Goal: Information Seeking & Learning: Find specific fact

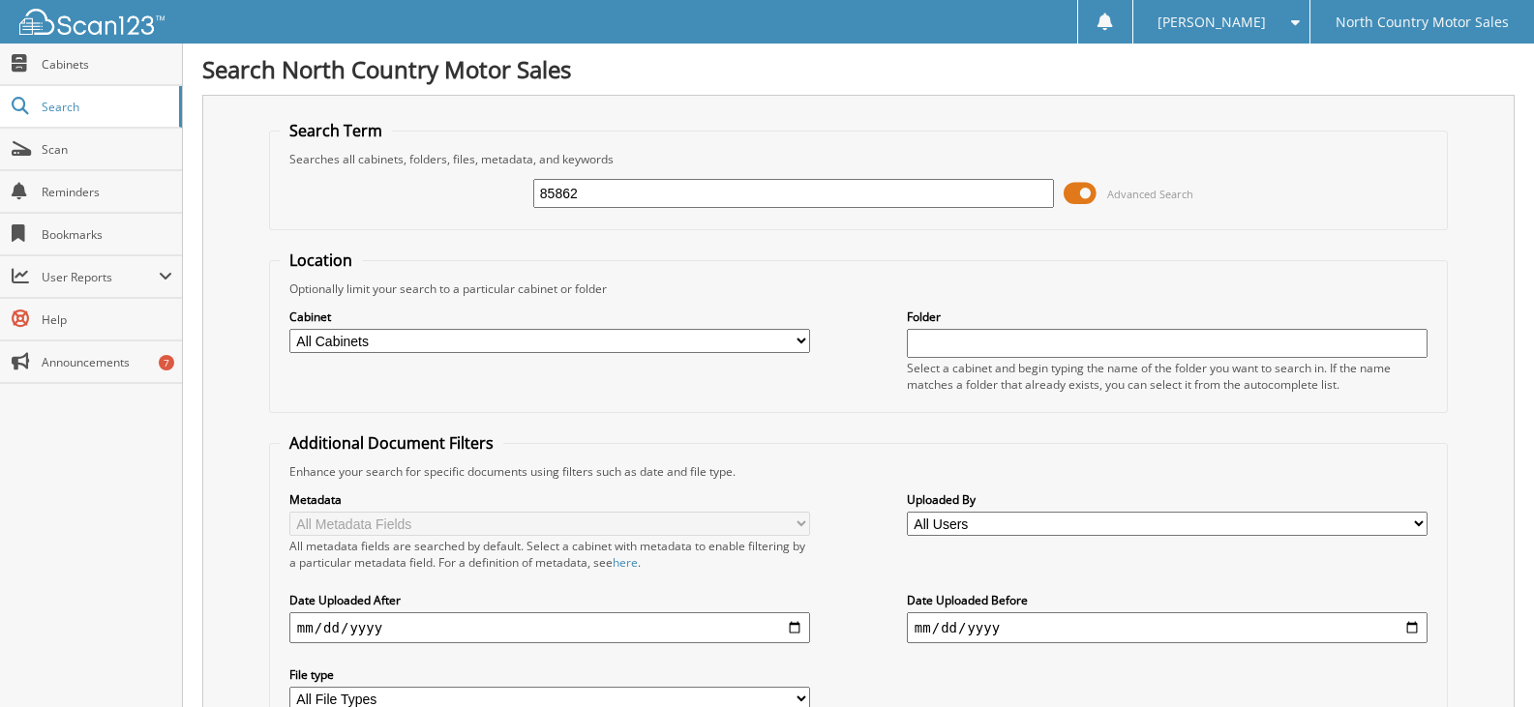
type input "85862"
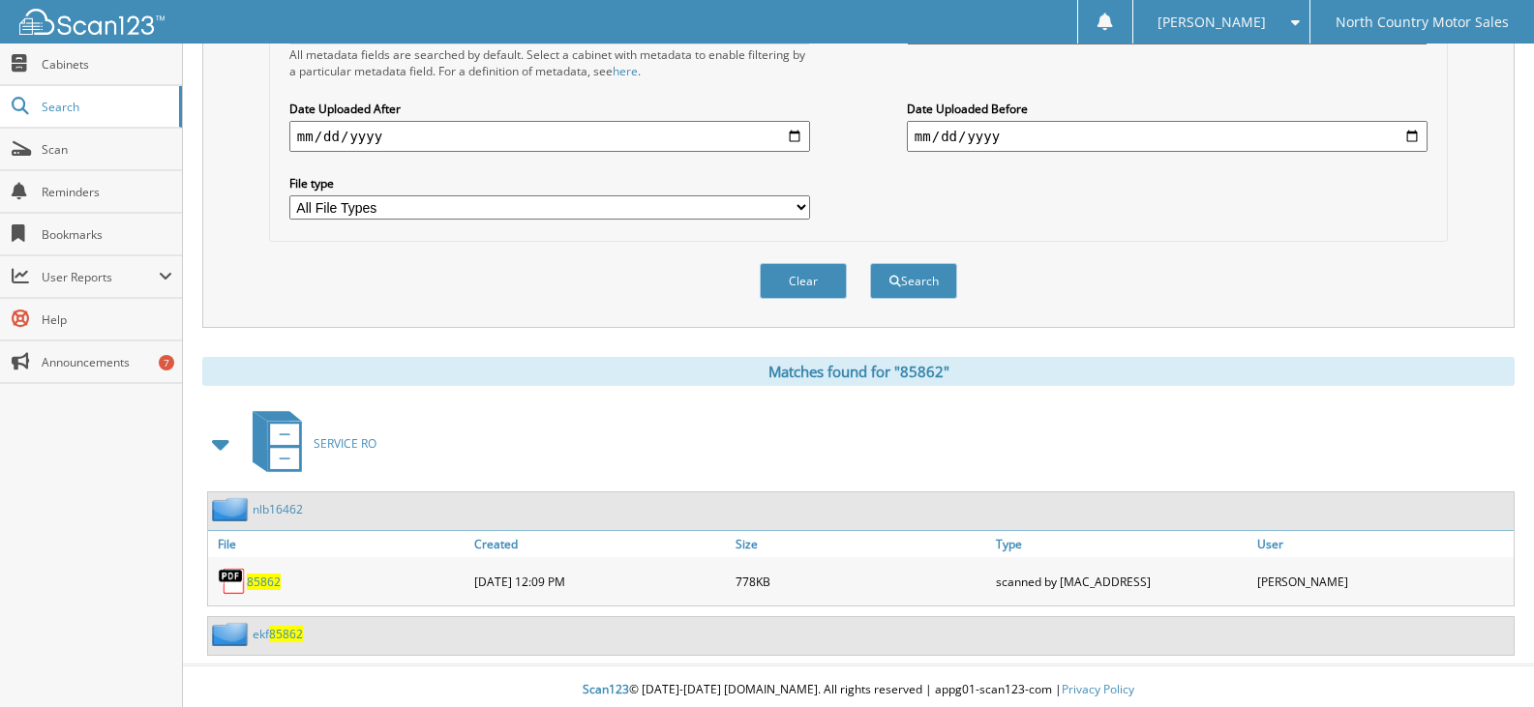
scroll to position [499, 0]
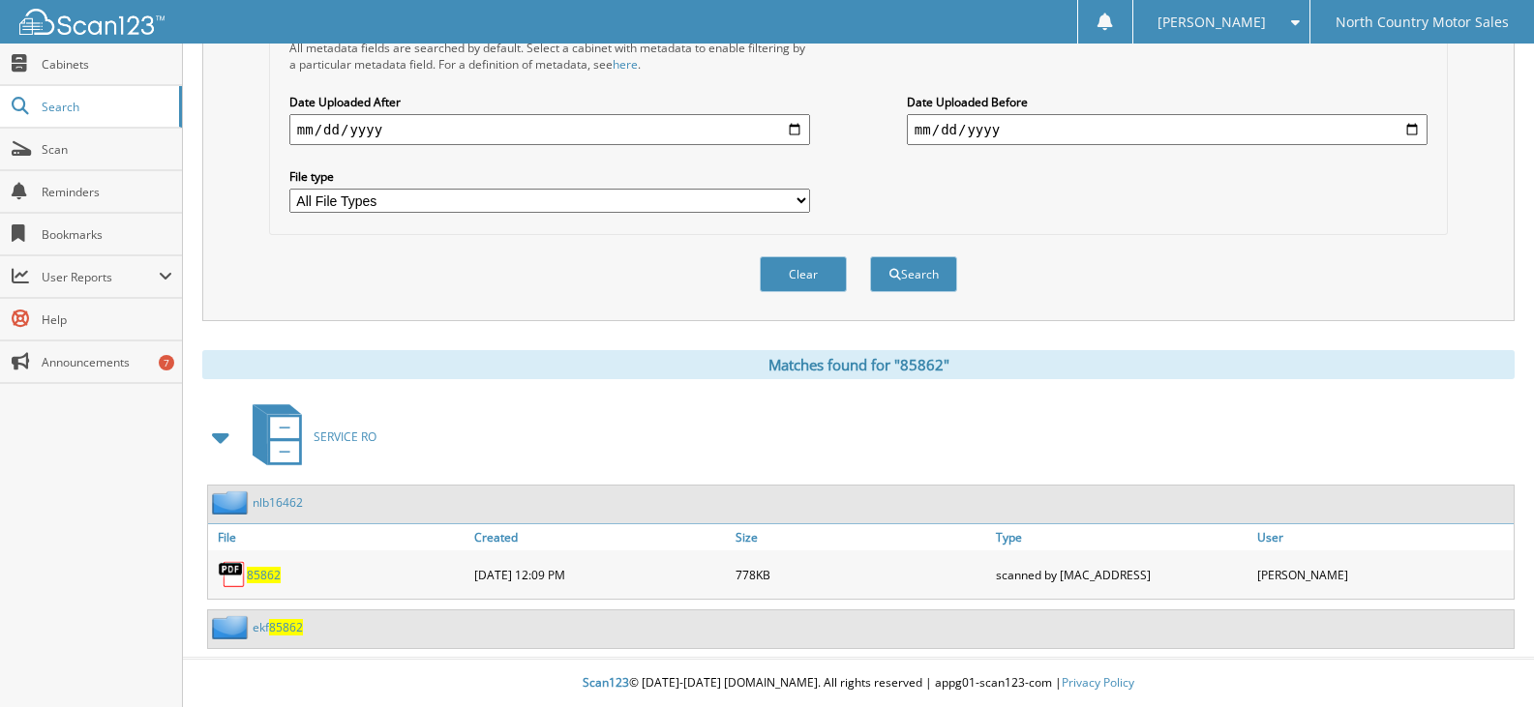
click at [282, 627] on span "85862" at bounding box center [286, 627] width 34 height 16
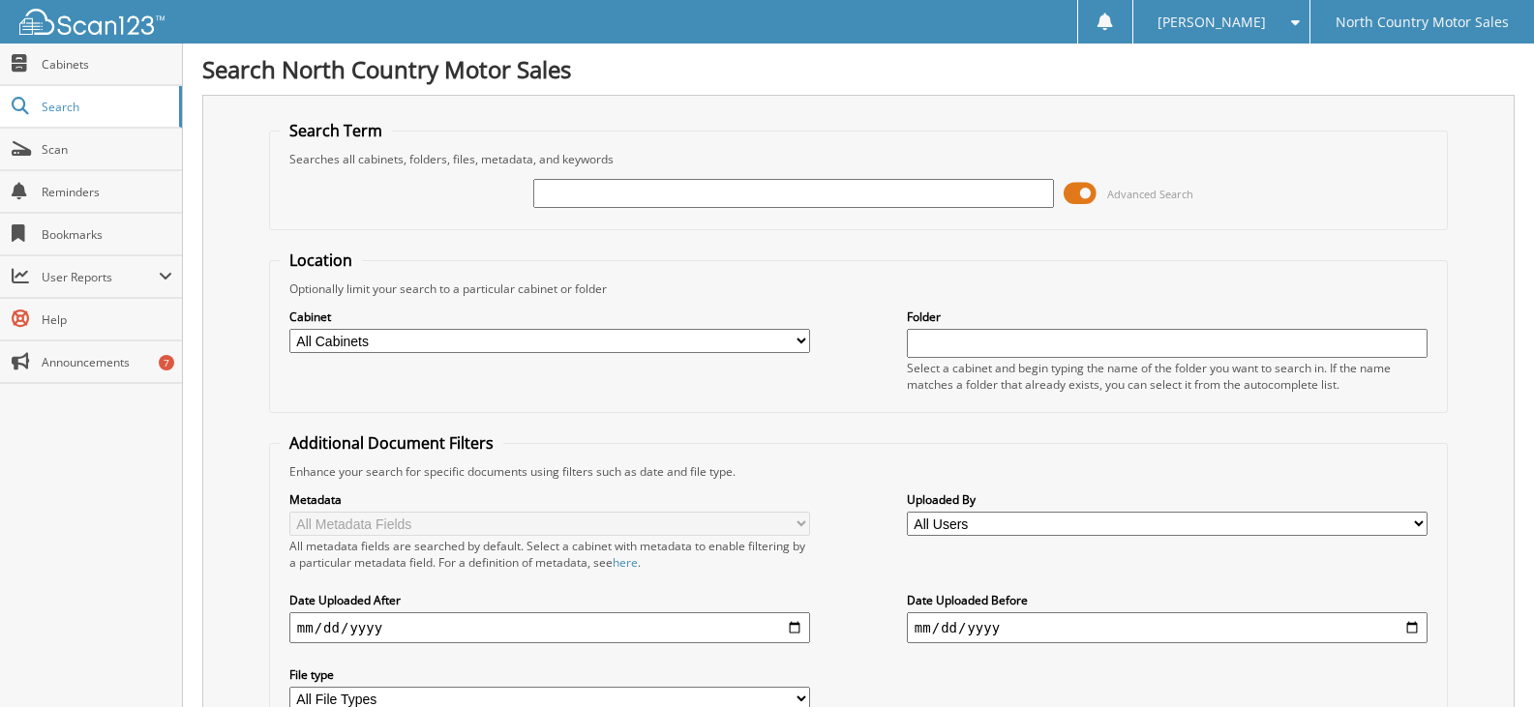
click at [618, 181] on input "text" at bounding box center [793, 193] width 521 height 29
type input "85862"
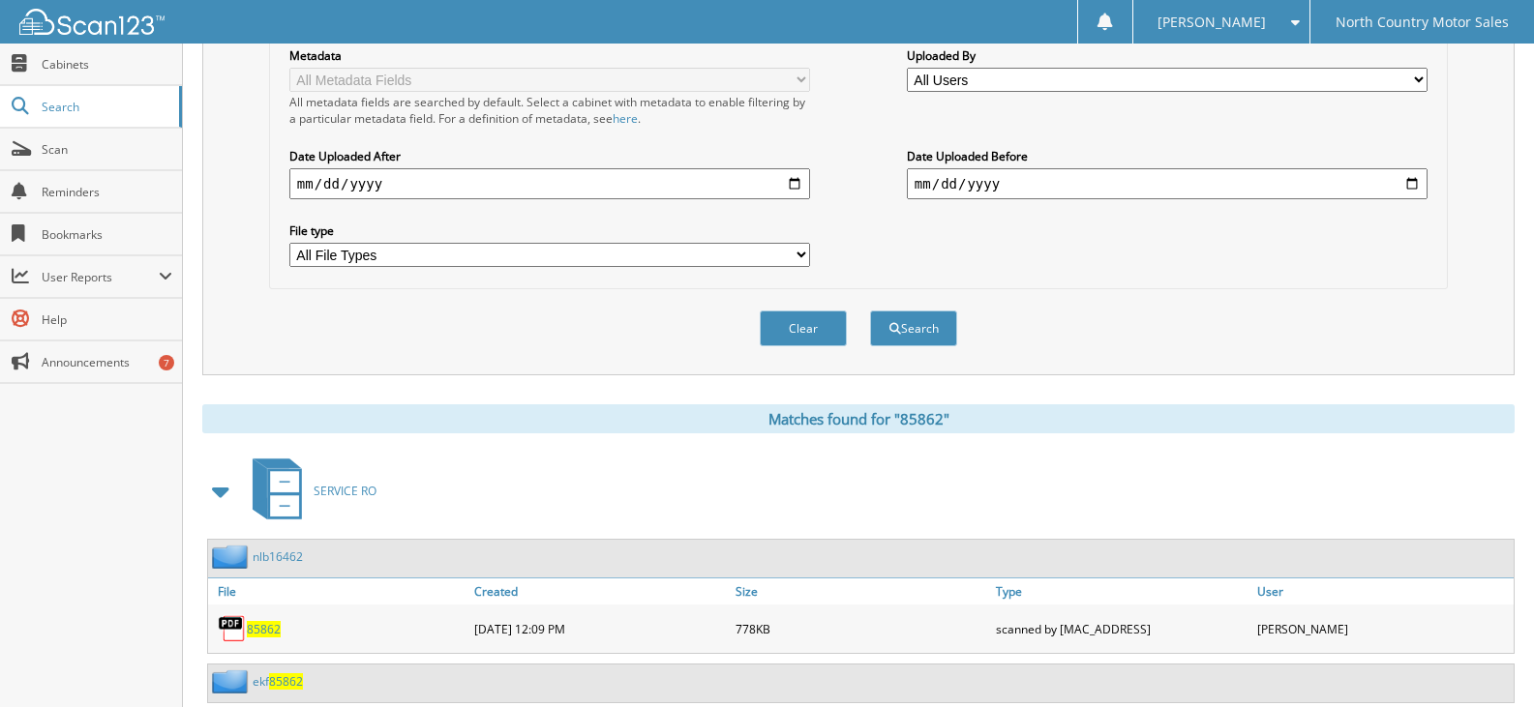
scroll to position [499, 0]
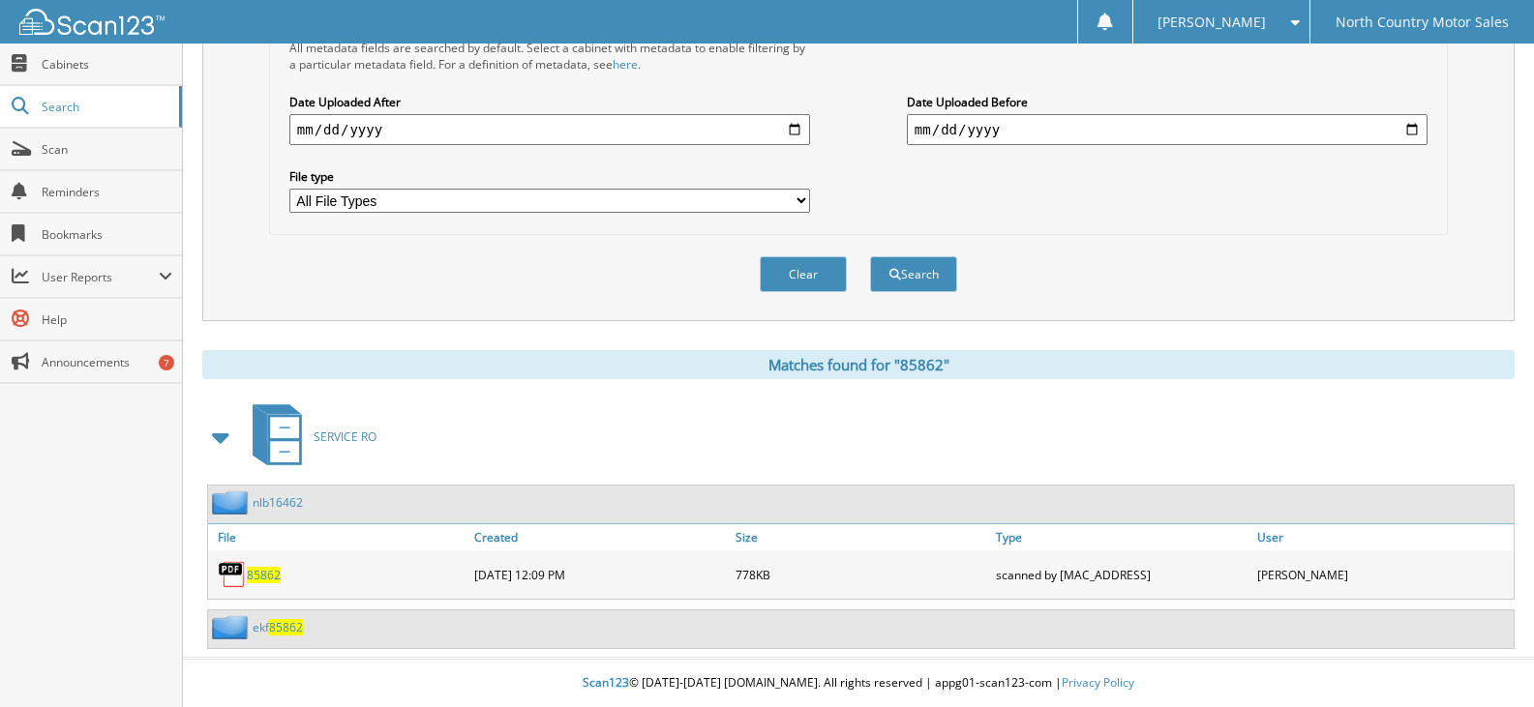
click at [262, 572] on span "85862" at bounding box center [264, 575] width 34 height 16
click at [288, 625] on span "85862" at bounding box center [286, 627] width 34 height 16
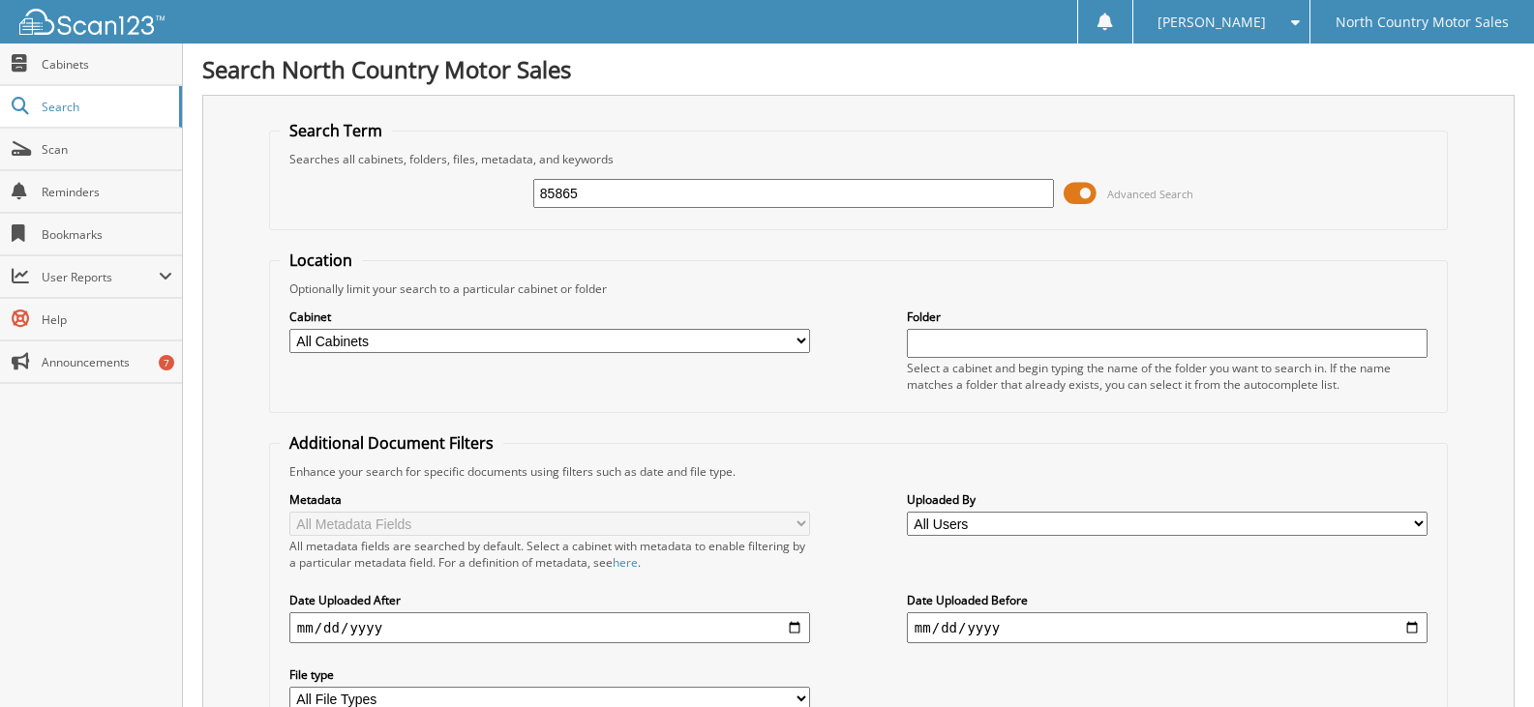
type input "85865"
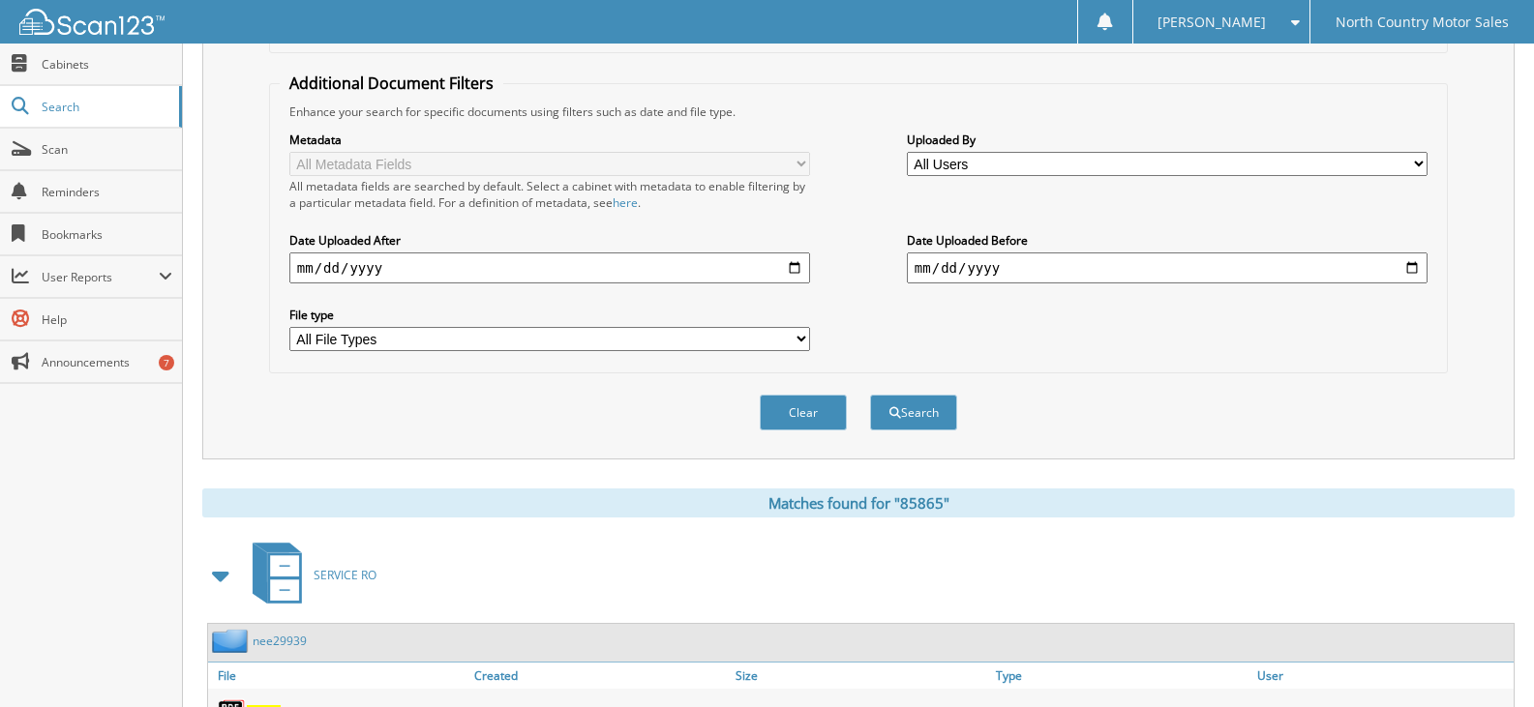
scroll to position [450, 0]
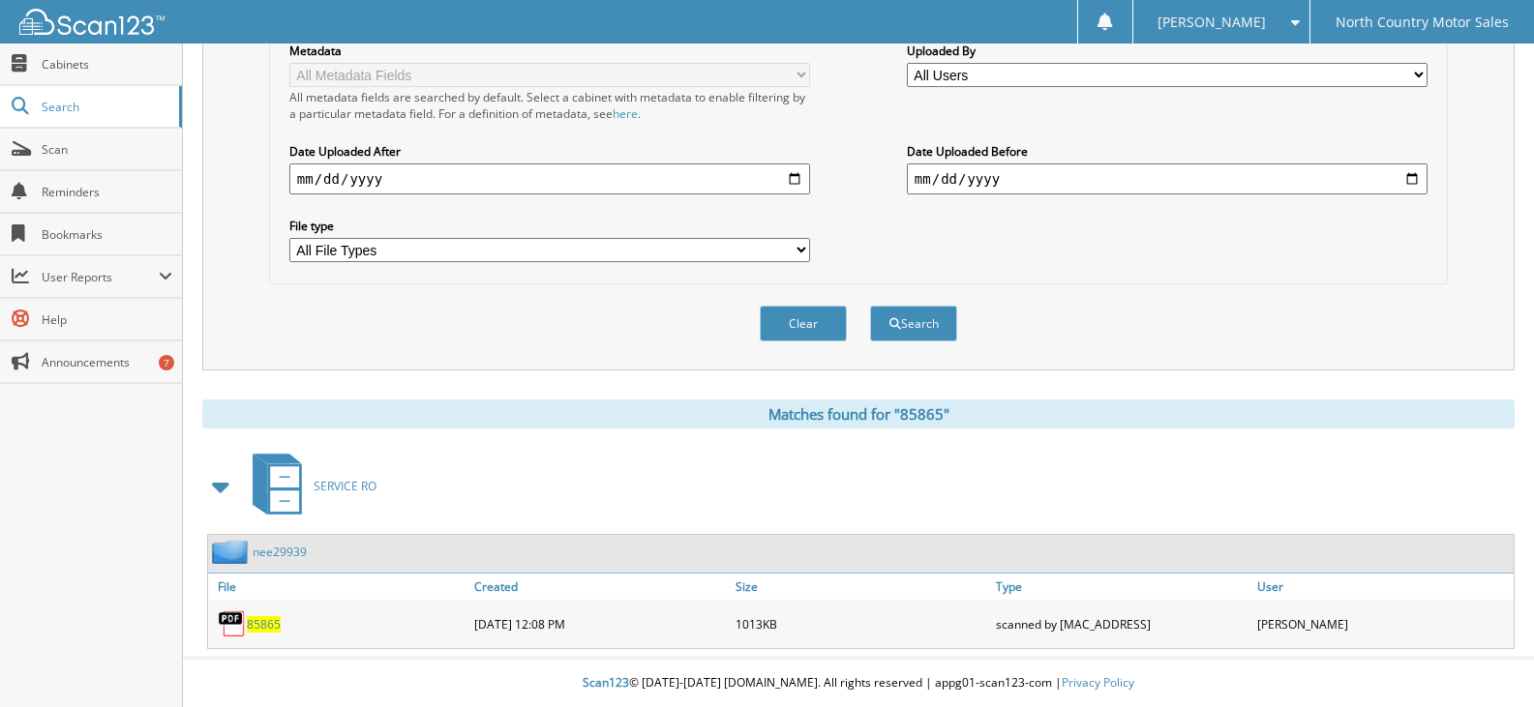
click at [258, 625] on span "85865" at bounding box center [264, 624] width 34 height 16
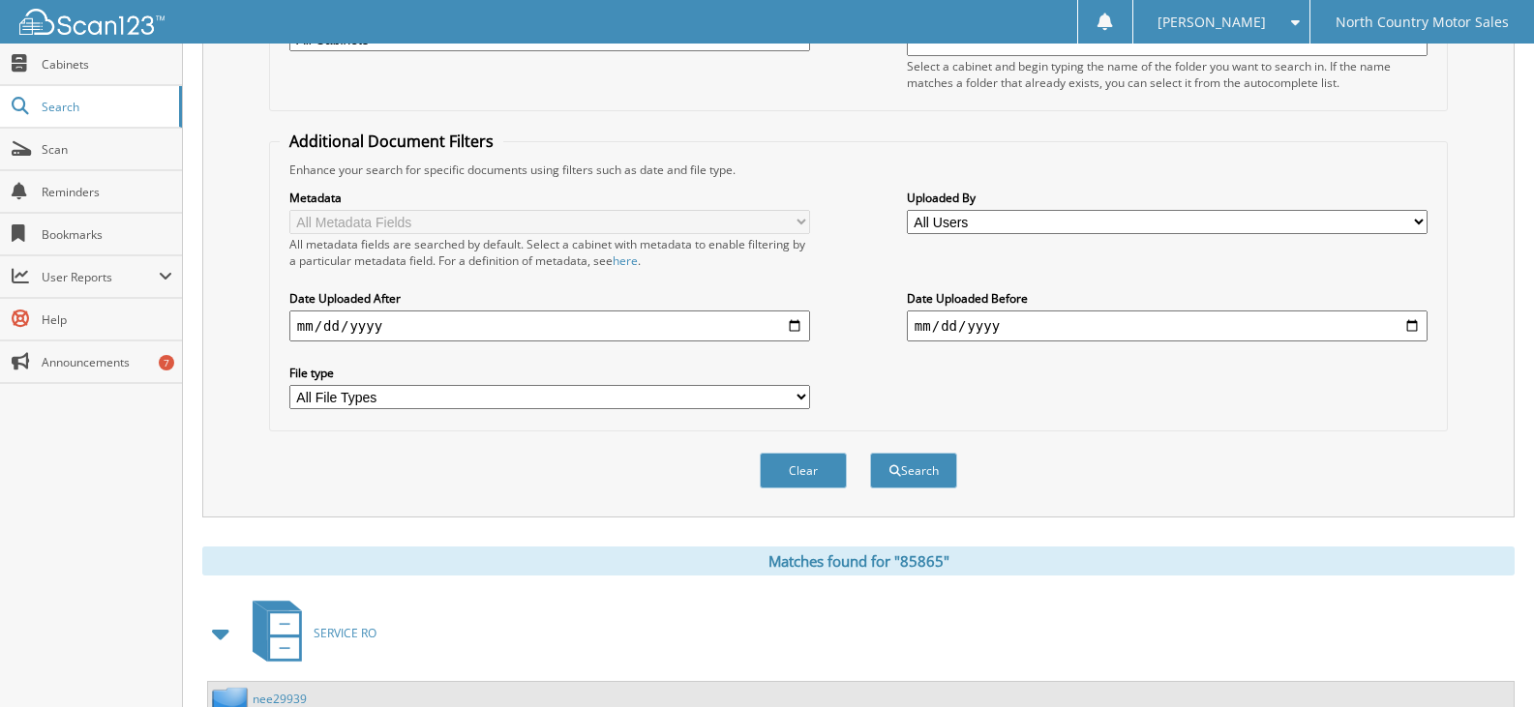
scroll to position [0, 0]
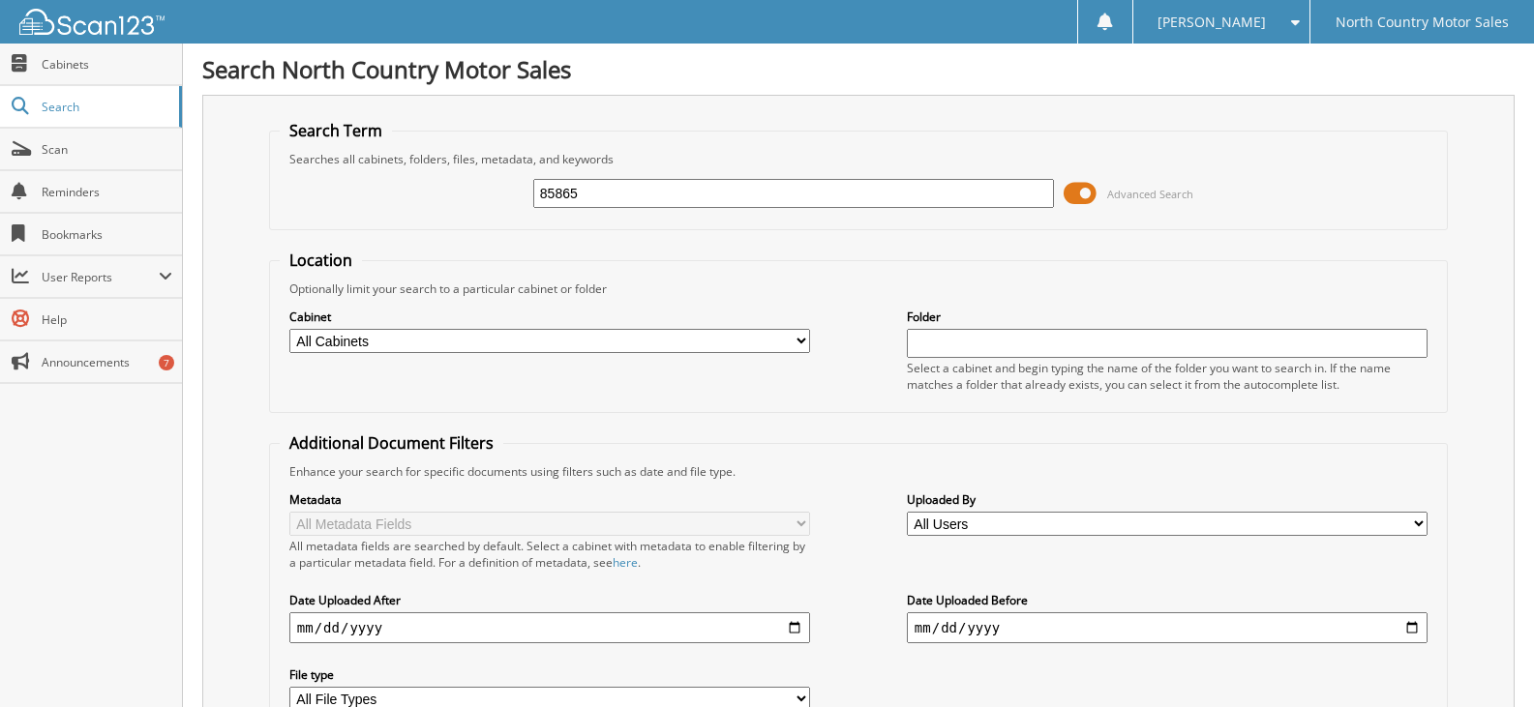
click at [618, 190] on input "85865" at bounding box center [793, 193] width 521 height 29
type input "81341"
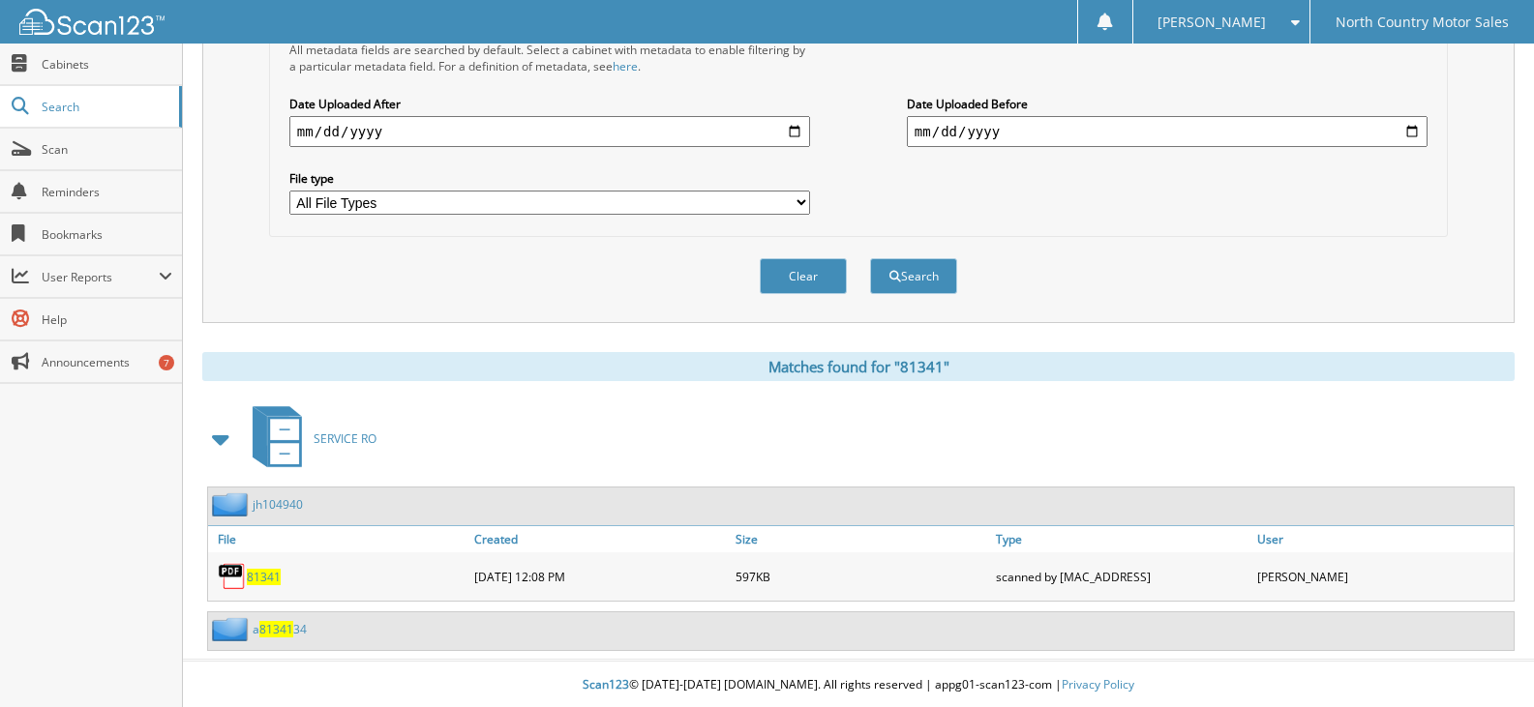
scroll to position [499, 0]
click at [257, 576] on span "81341" at bounding box center [264, 575] width 34 height 16
click at [255, 570] on span "81341" at bounding box center [264, 575] width 34 height 16
click at [277, 630] on span "81341" at bounding box center [276, 627] width 34 height 16
